Goal: Information Seeking & Learning: Learn about a topic

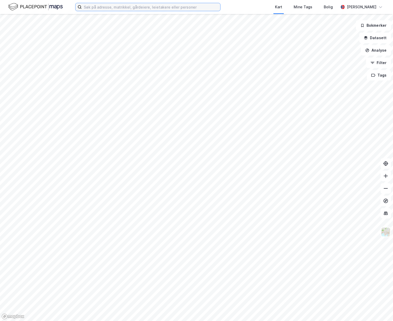
click at [101, 7] on input at bounding box center [151, 7] width 139 height 8
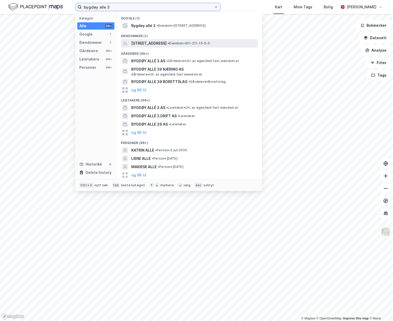
type input "bygdøy alle 3"
click at [179, 39] on div "[STREET_ADDRESS] • Eiendom • 301-211-15-0-0" at bounding box center [189, 43] width 137 height 8
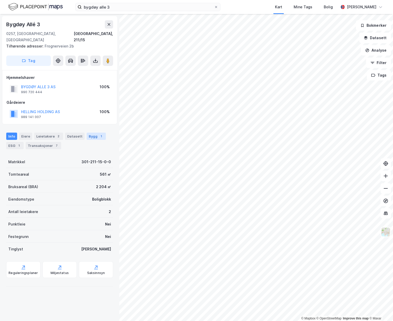
click at [99, 134] on div "1" at bounding box center [101, 136] width 5 height 5
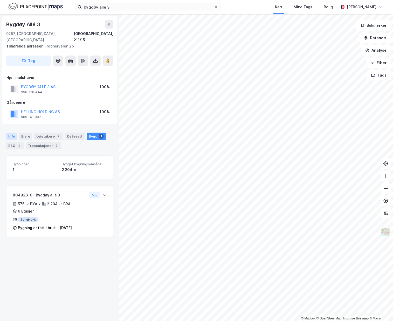
click at [12, 133] on div "Info" at bounding box center [11, 136] width 11 height 7
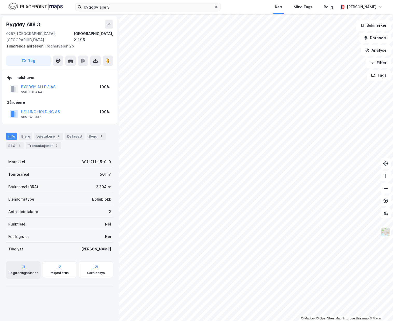
click at [24, 264] on div "Reguleringsplaner" at bounding box center [23, 269] width 34 height 17
click at [17, 143] on div "1" at bounding box center [18, 145] width 5 height 5
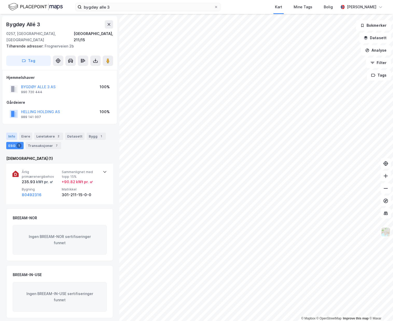
click at [12, 133] on div "Info" at bounding box center [11, 136] width 11 height 7
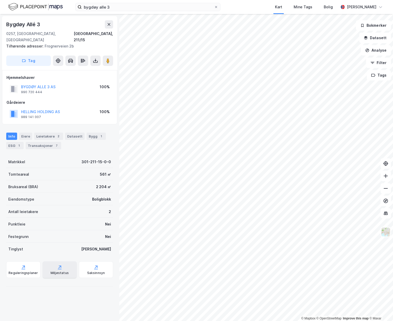
click at [57, 265] on icon at bounding box center [59, 267] width 5 height 5
